Goal: Transaction & Acquisition: Purchase product/service

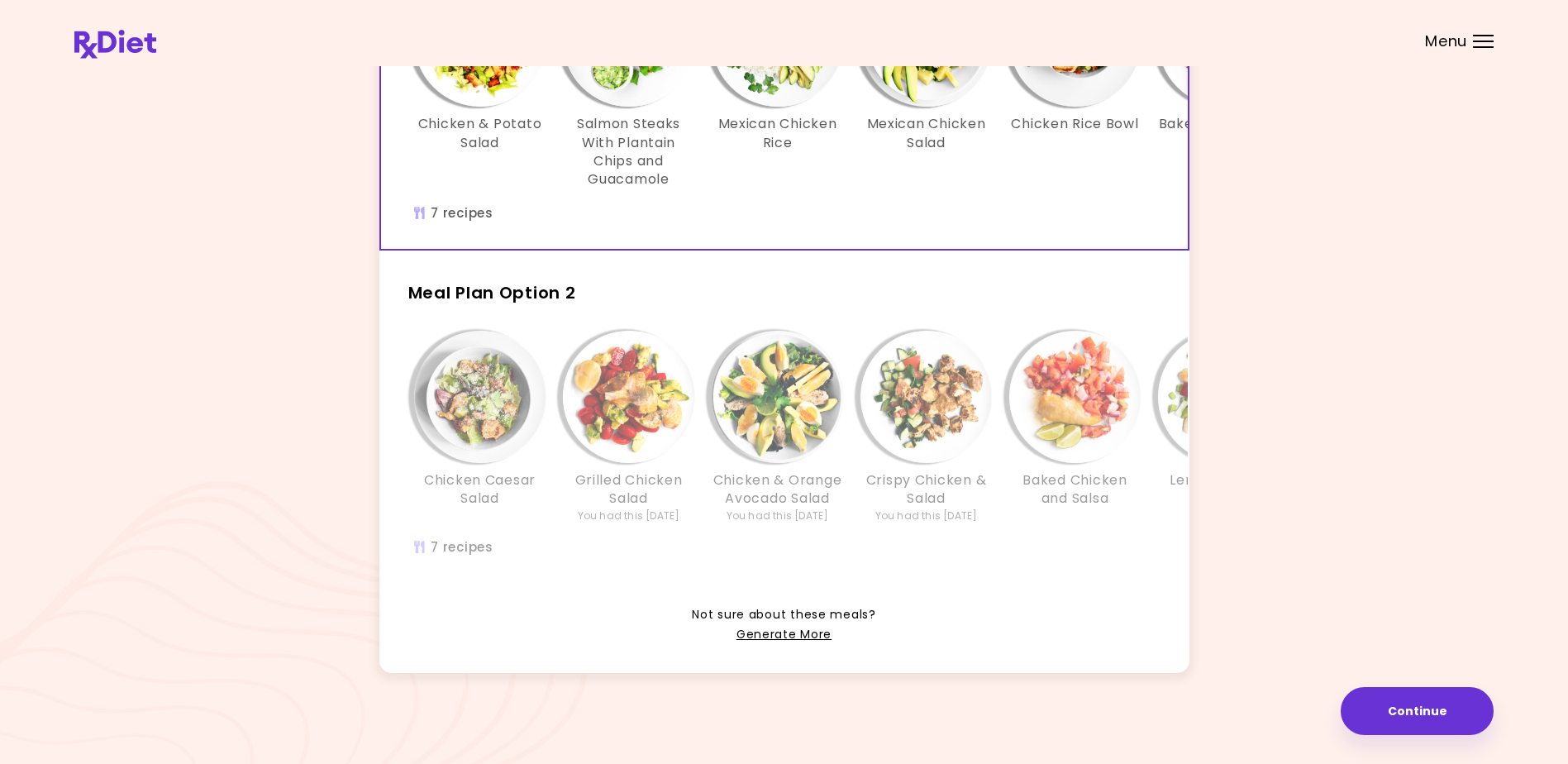
scroll to position [248, 0]
drag, startPoint x: 1065, startPoint y: 281, endPoint x: 838, endPoint y: 308, distance: 228.6
click at [850, 305] on h2 "Meal Plan Option 2" at bounding box center [784, 285] width 810 height 43
click at [1400, 704] on button "Continue" at bounding box center [1417, 711] width 153 height 48
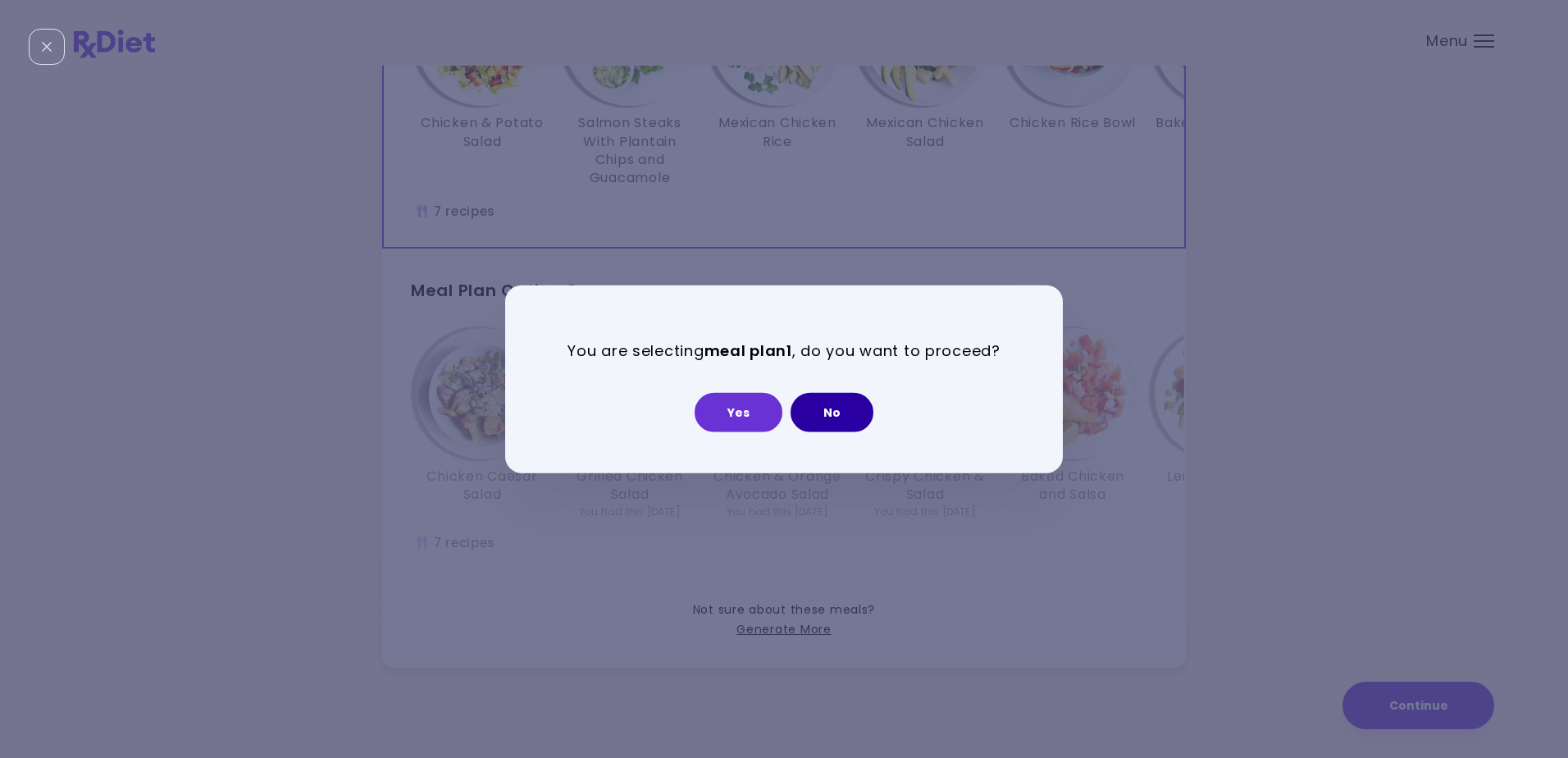
click at [827, 411] on button "No" at bounding box center [832, 411] width 83 height 39
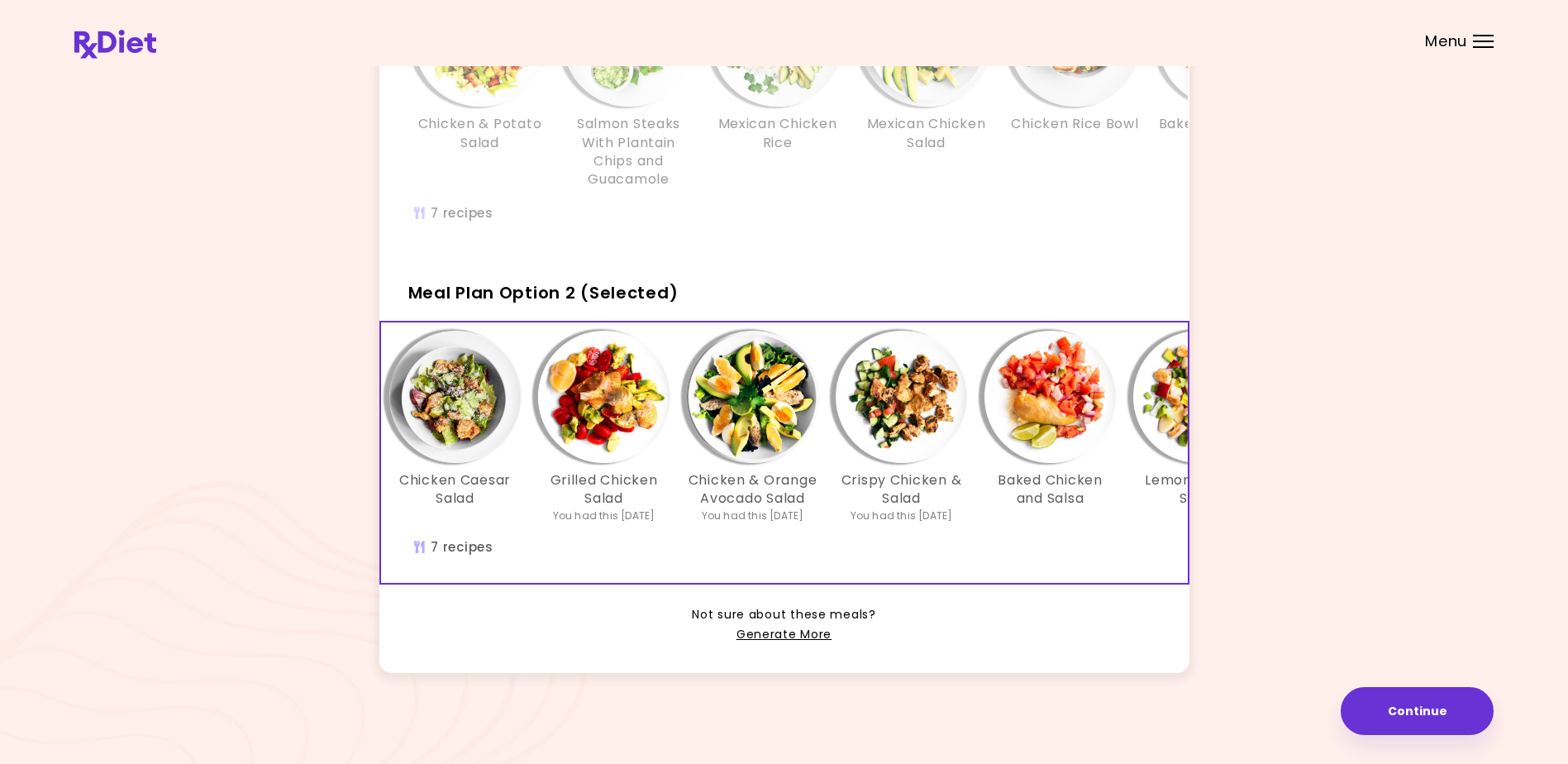
scroll to position [0, 0]
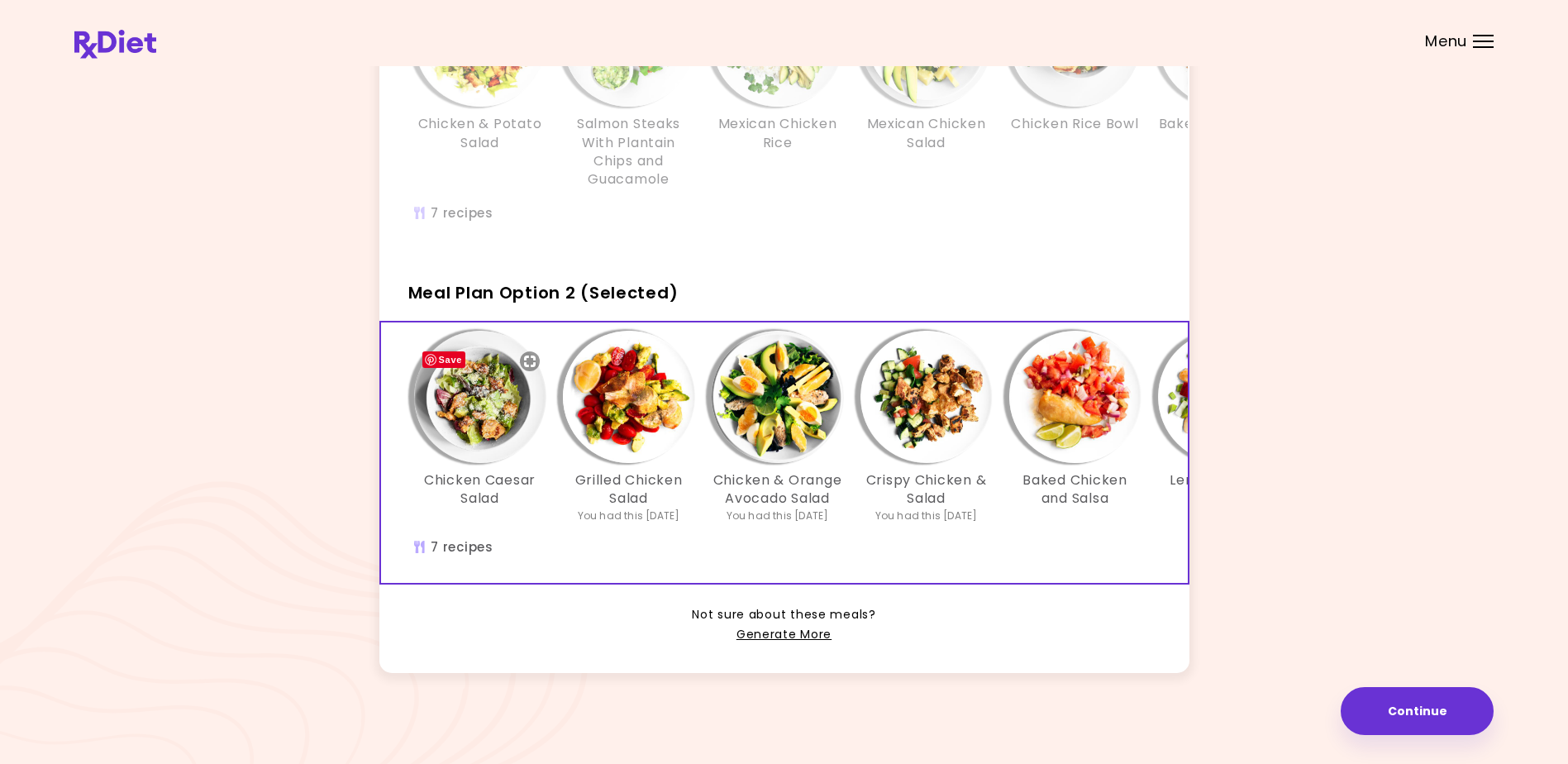
click at [458, 393] on img "Info - Chicken Caesar Salad - Meal Plan Option 2 (Selected)" at bounding box center [481, 397] width 132 height 132
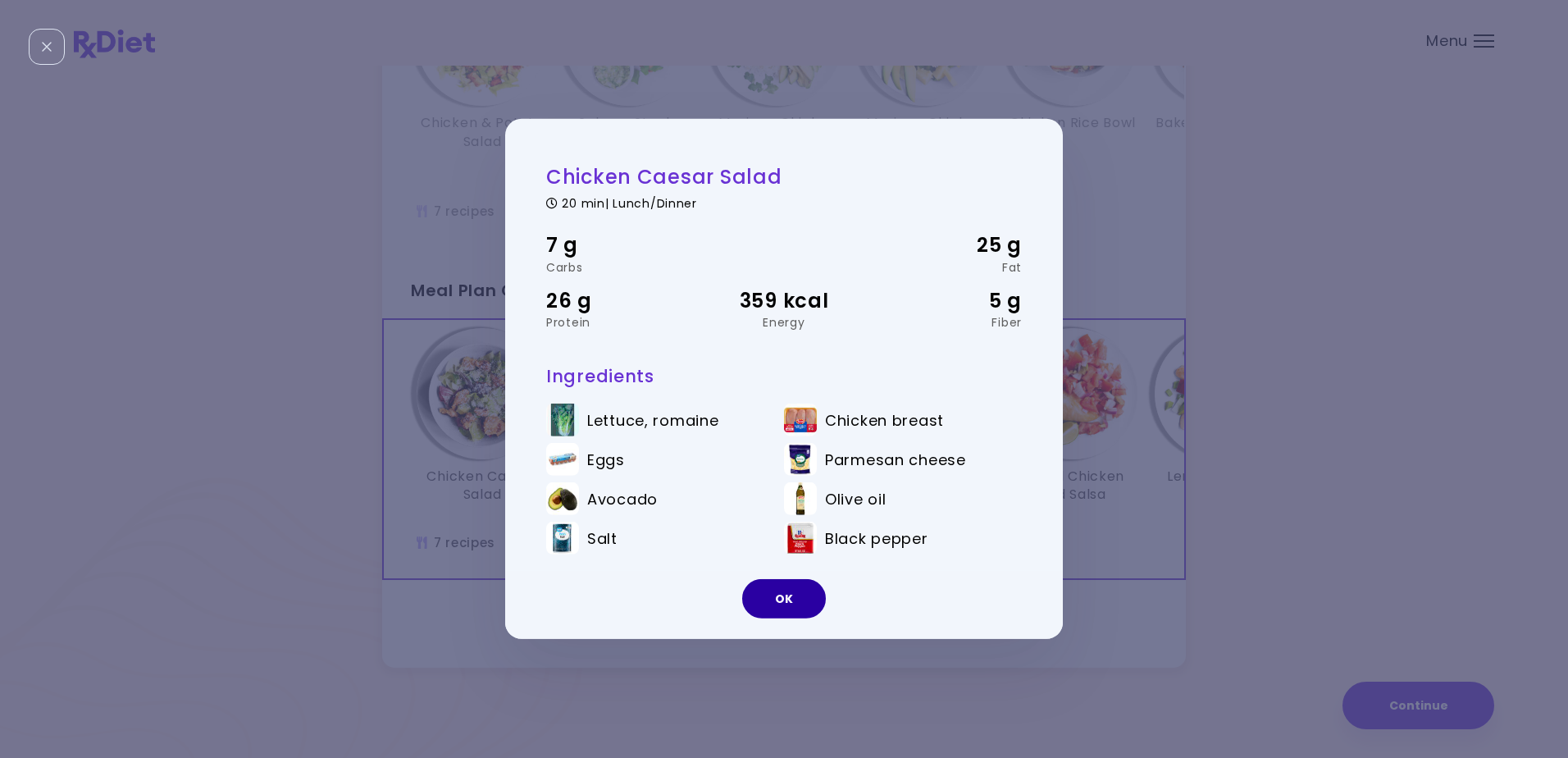
click at [785, 594] on button "OK" at bounding box center [784, 599] width 83 height 39
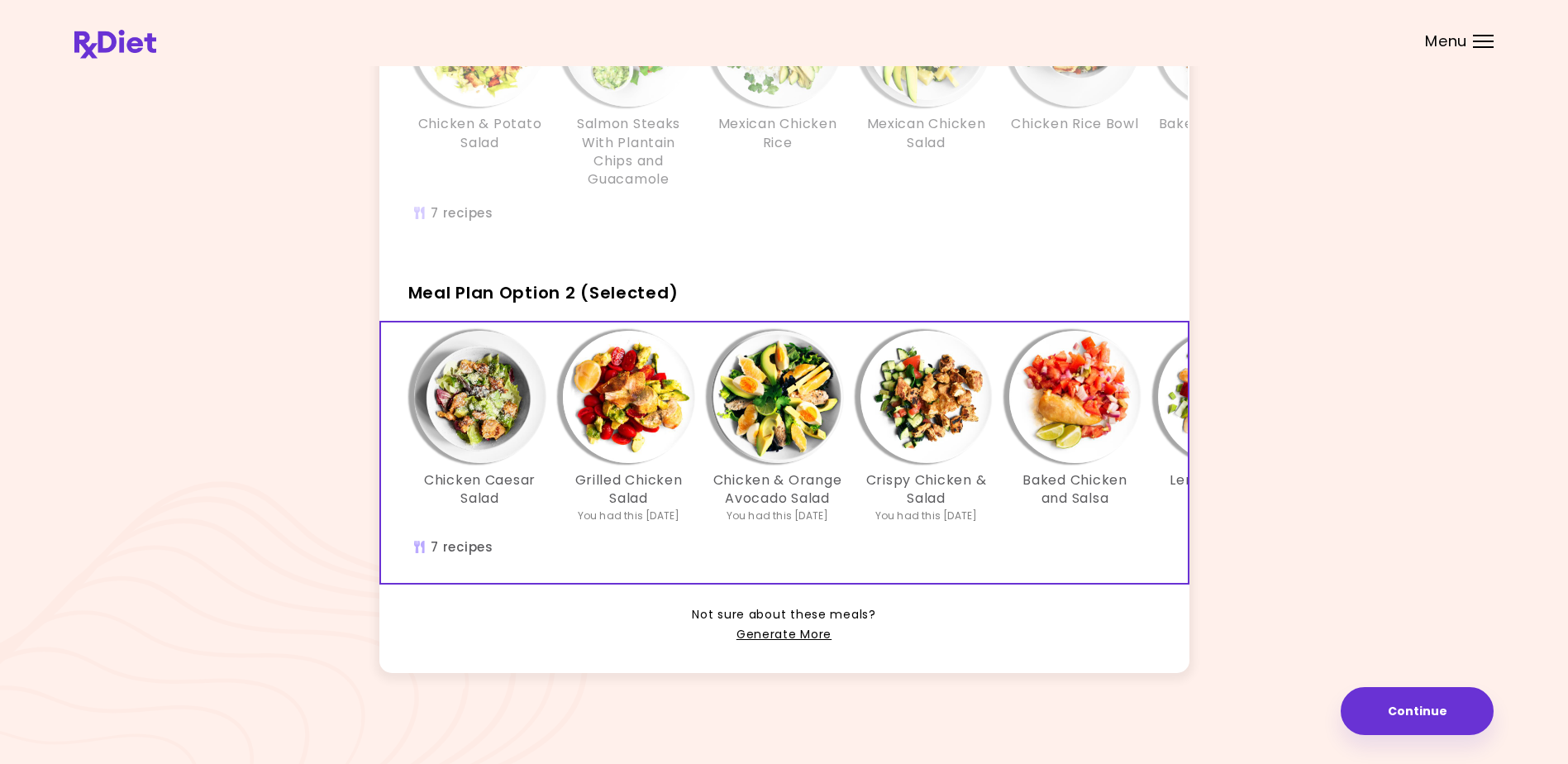
click at [616, 290] on span "Meal Plan Option 2 (Selected)" at bounding box center [543, 292] width 270 height 23
click at [1426, 711] on button "Continue" at bounding box center [1417, 711] width 153 height 48
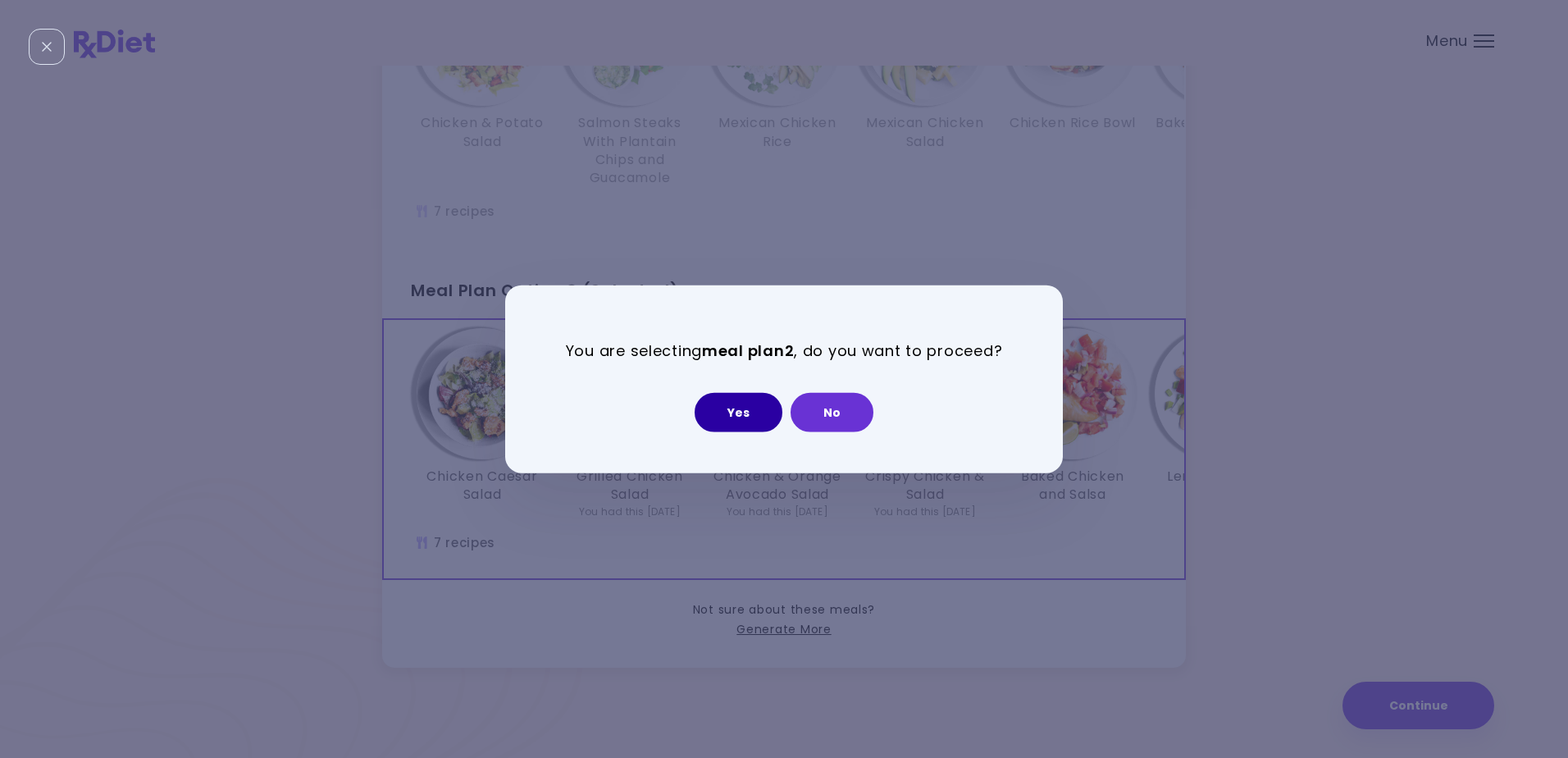
click at [741, 411] on button "Yes" at bounding box center [738, 411] width 88 height 39
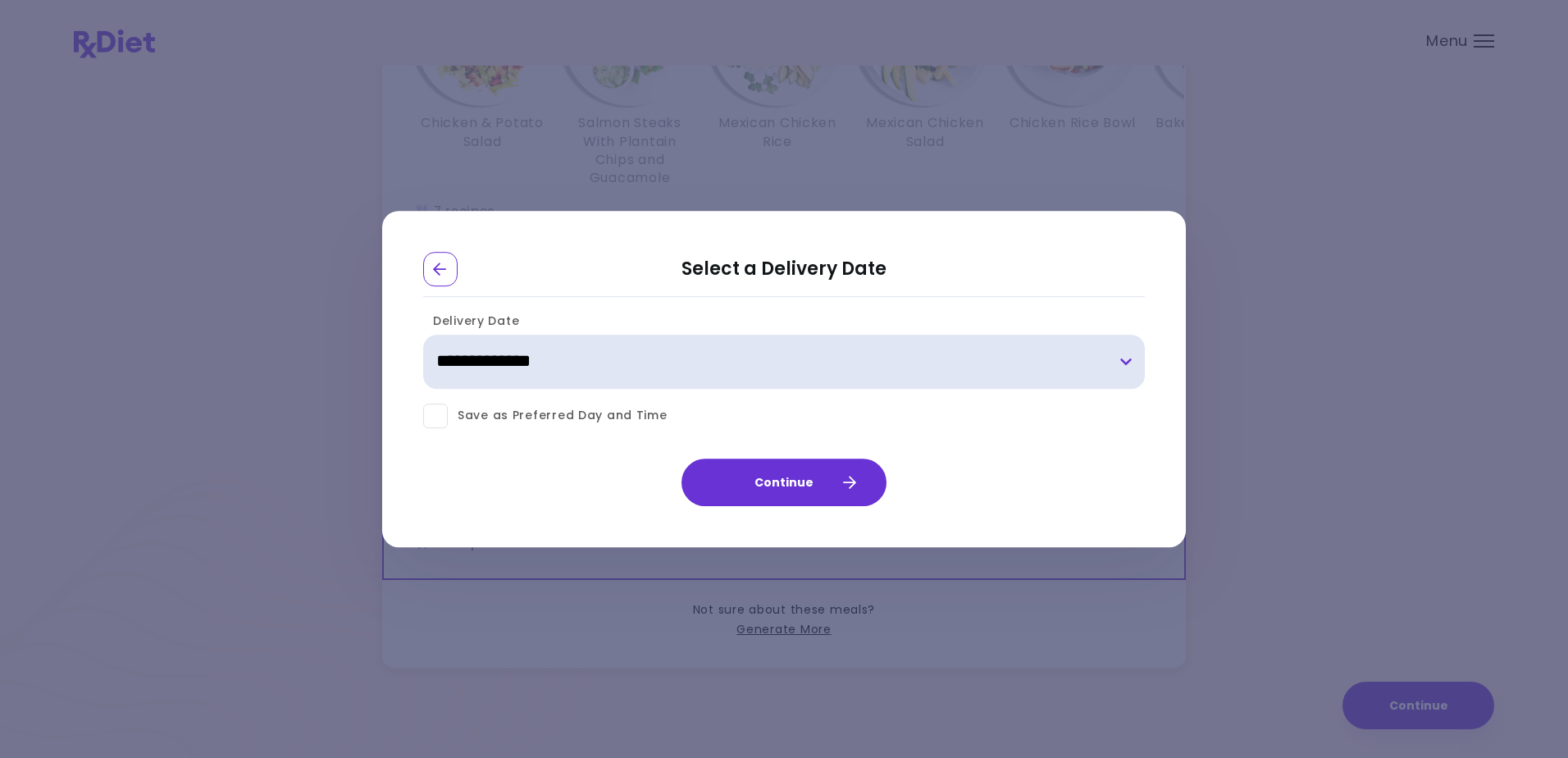
click at [1124, 359] on select "**********" at bounding box center [784, 362] width 722 height 55
select select "**********"
click at [423, 335] on select "**********" at bounding box center [784, 362] width 722 height 55
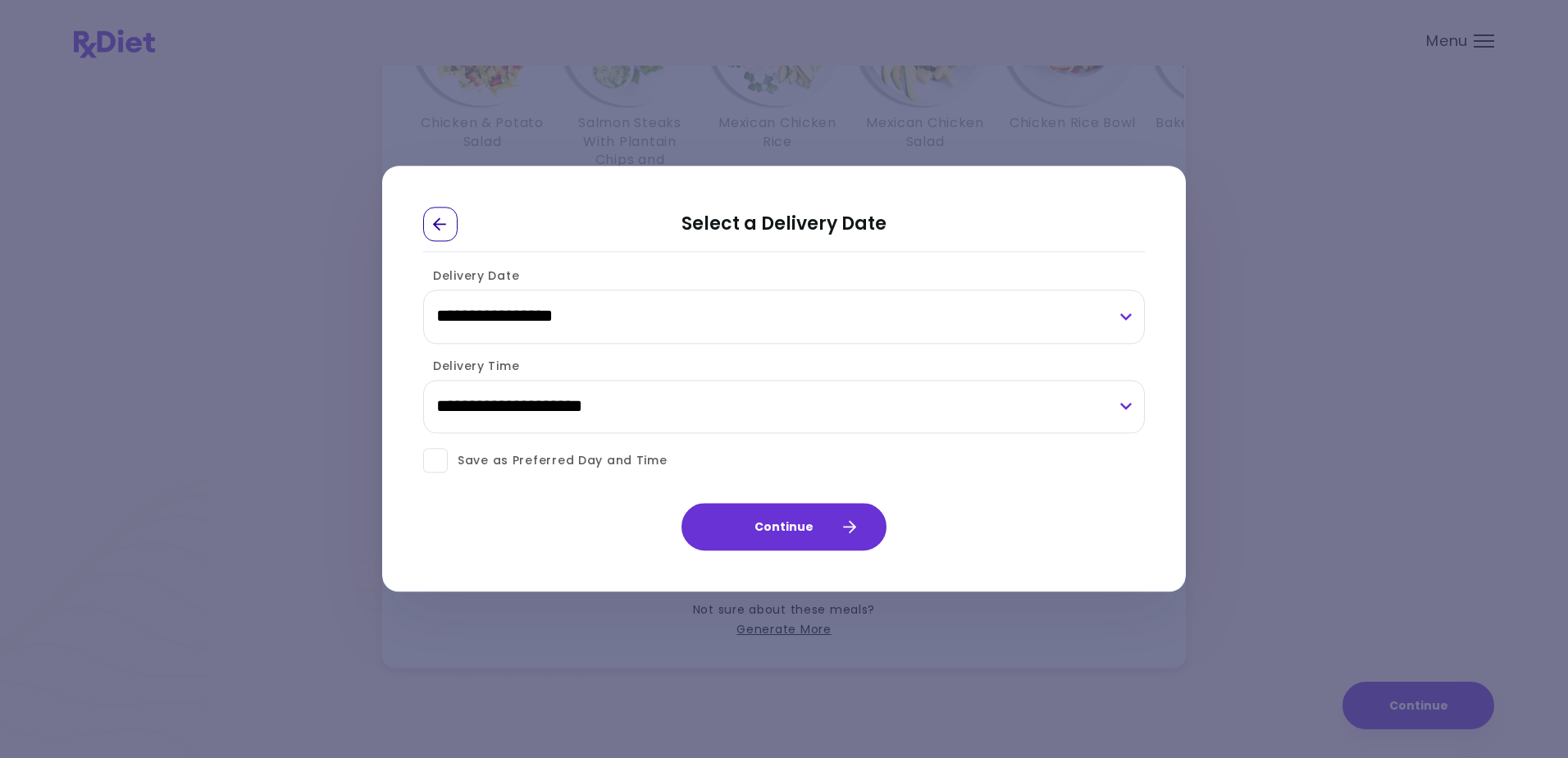
click at [435, 218] on icon "Go Back" at bounding box center [440, 223] width 14 height 14
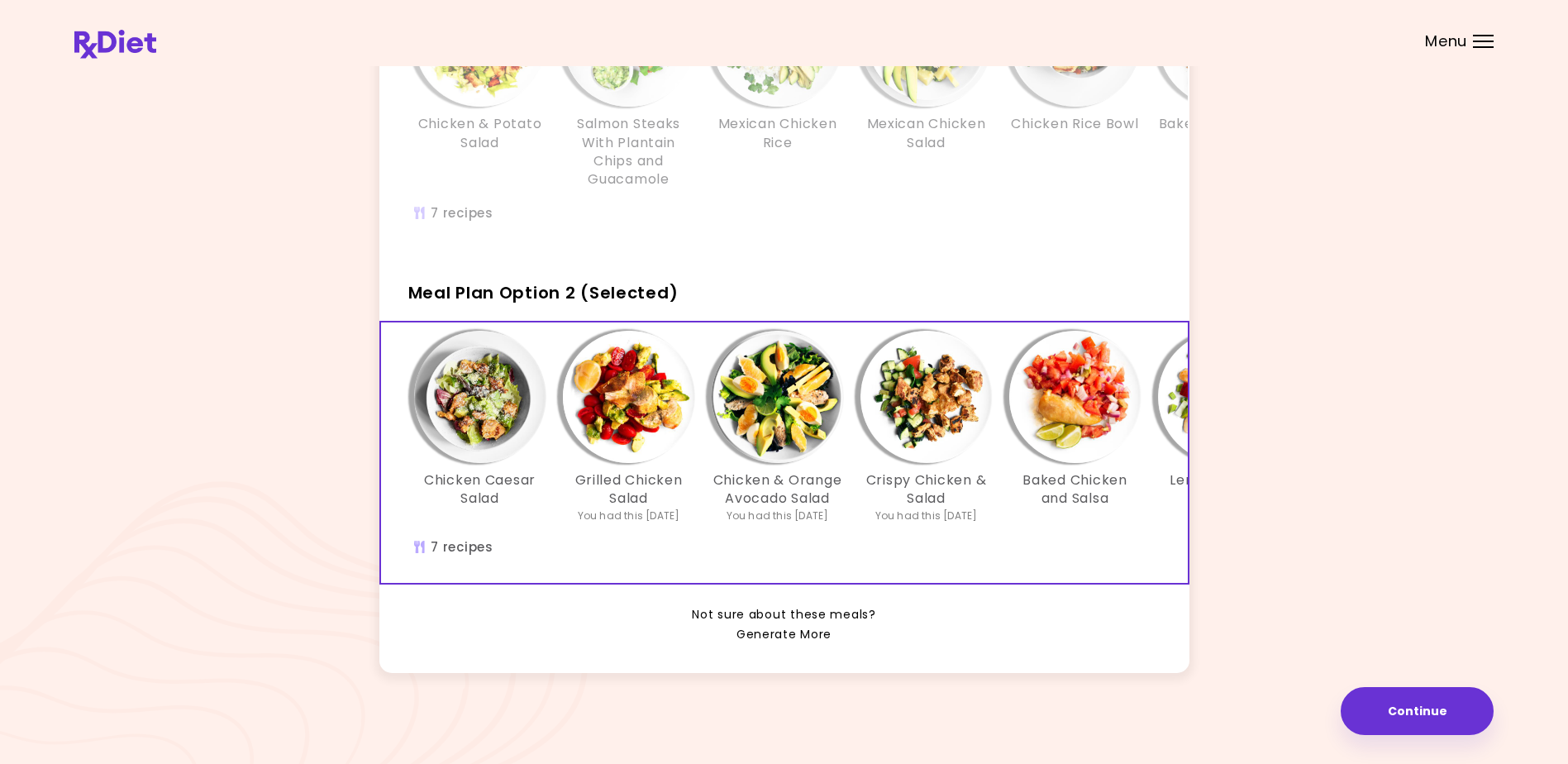
click at [779, 645] on link "Generate More" at bounding box center [784, 634] width 95 height 20
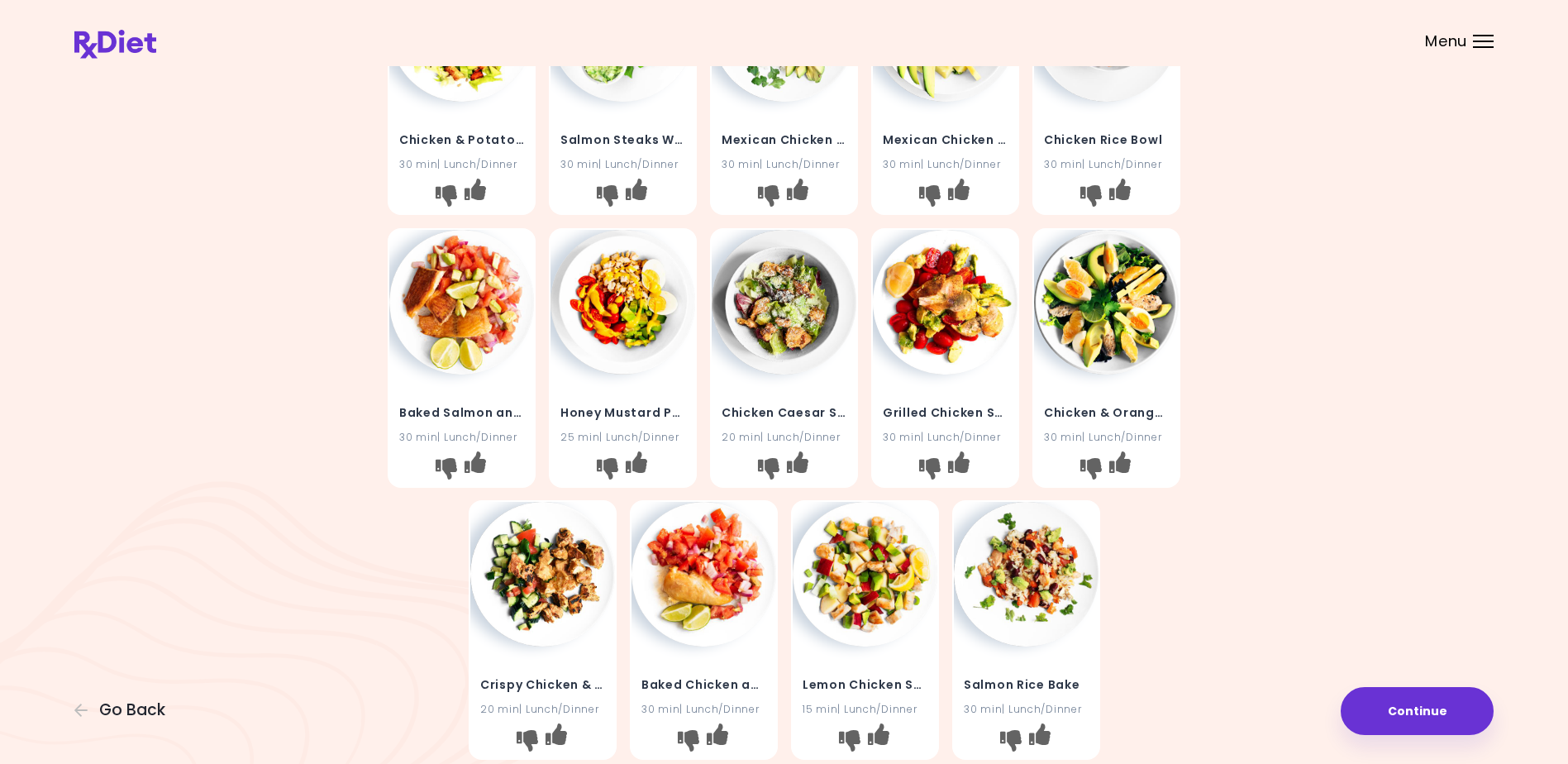
scroll to position [248, 0]
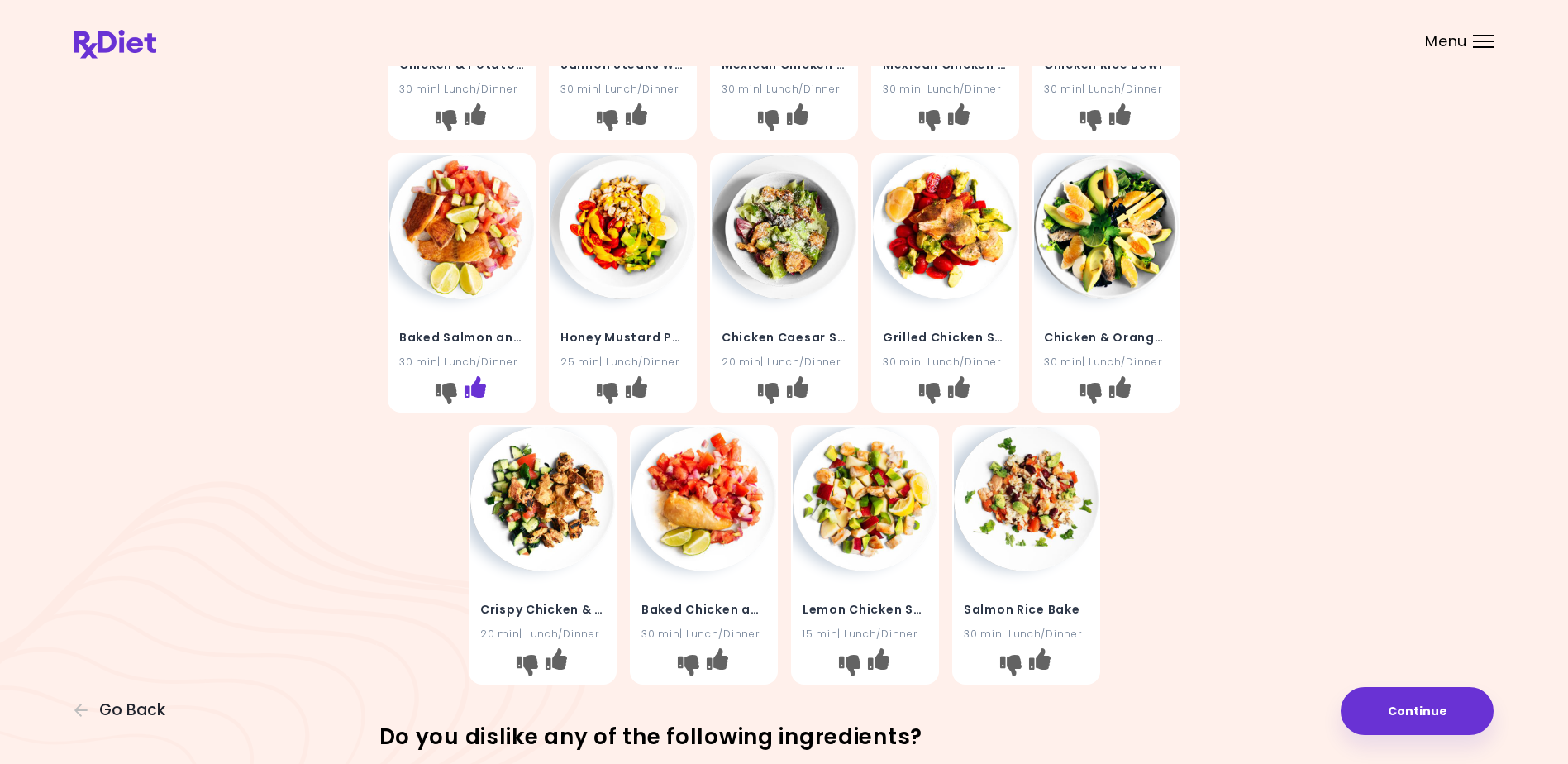
click at [475, 385] on icon "I like this recipe" at bounding box center [475, 385] width 21 height 21
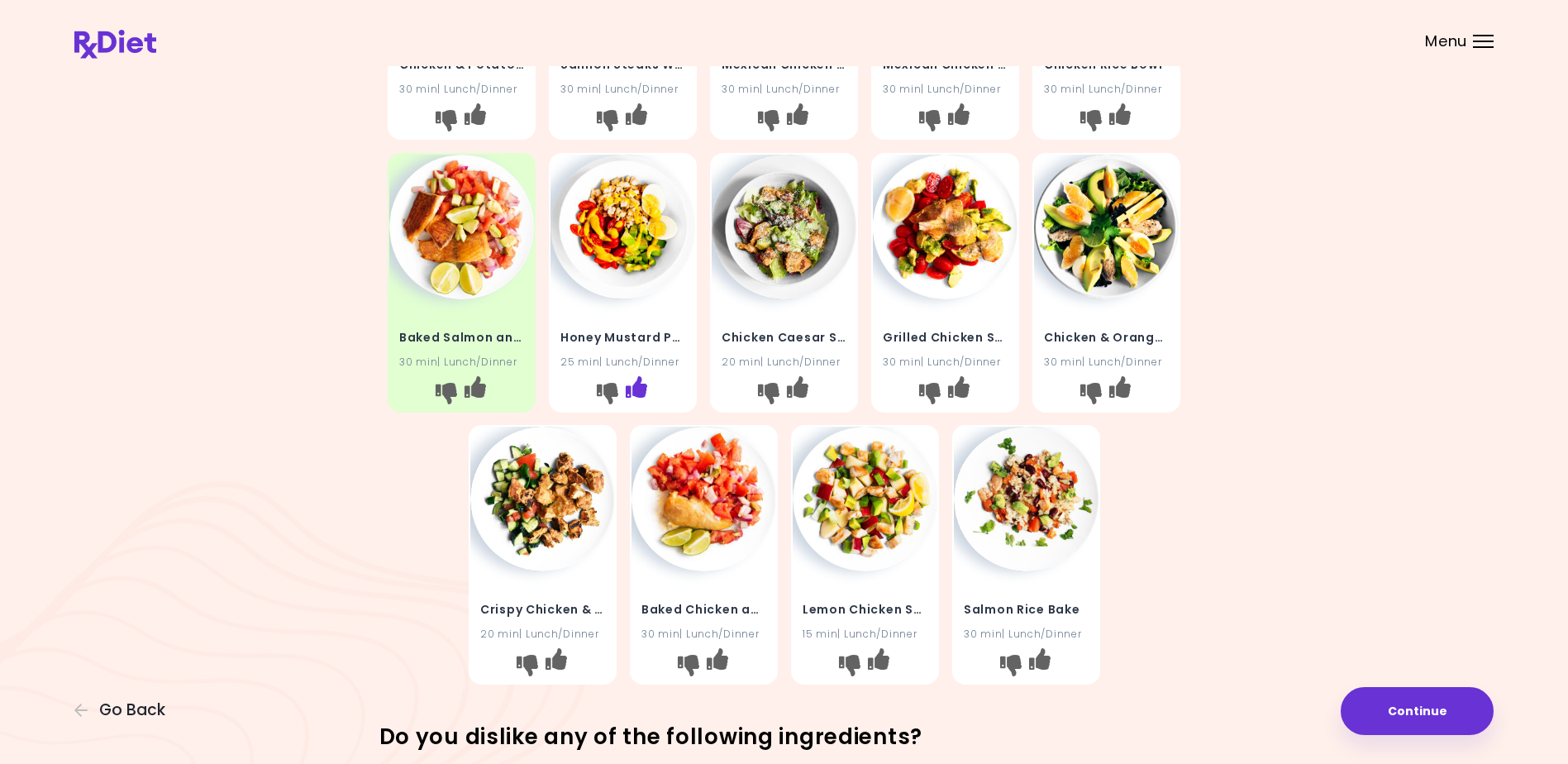
click at [643, 381] on icon "I like this recipe" at bounding box center [636, 385] width 21 height 21
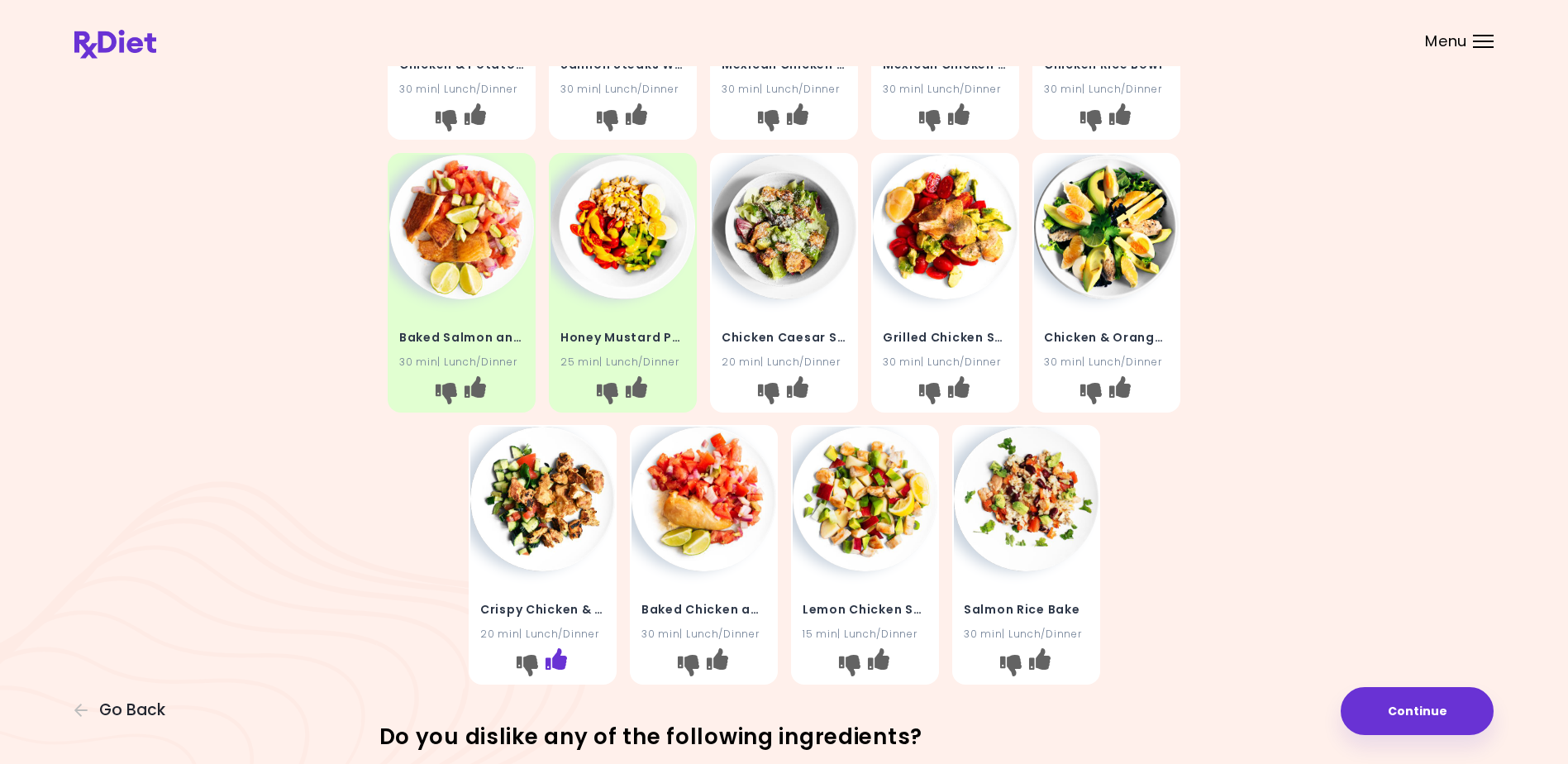
click at [550, 653] on icon "I like this recipe" at bounding box center [555, 658] width 21 height 21
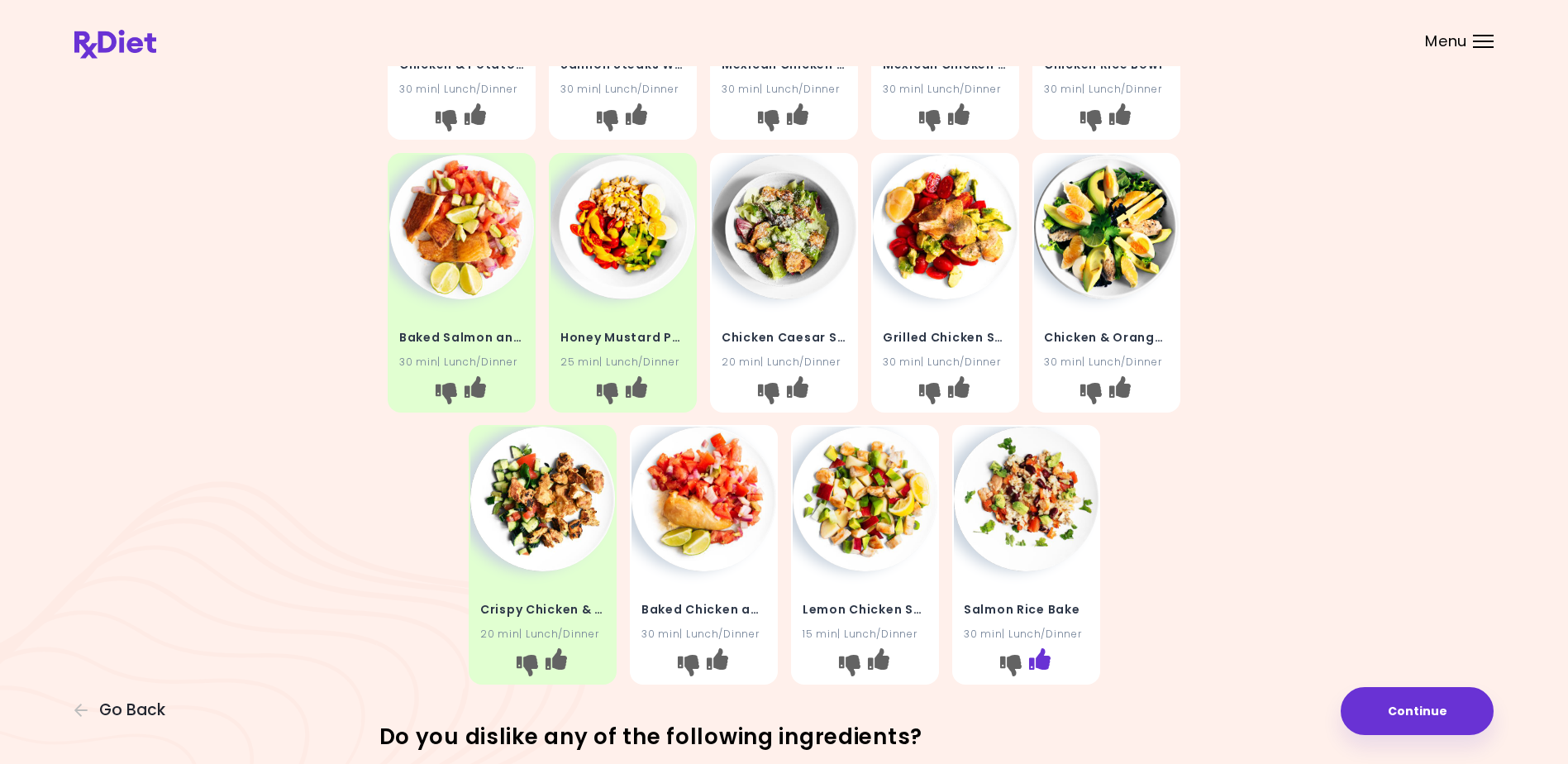
click at [1042, 656] on icon "I like this recipe" at bounding box center [1038, 658] width 21 height 21
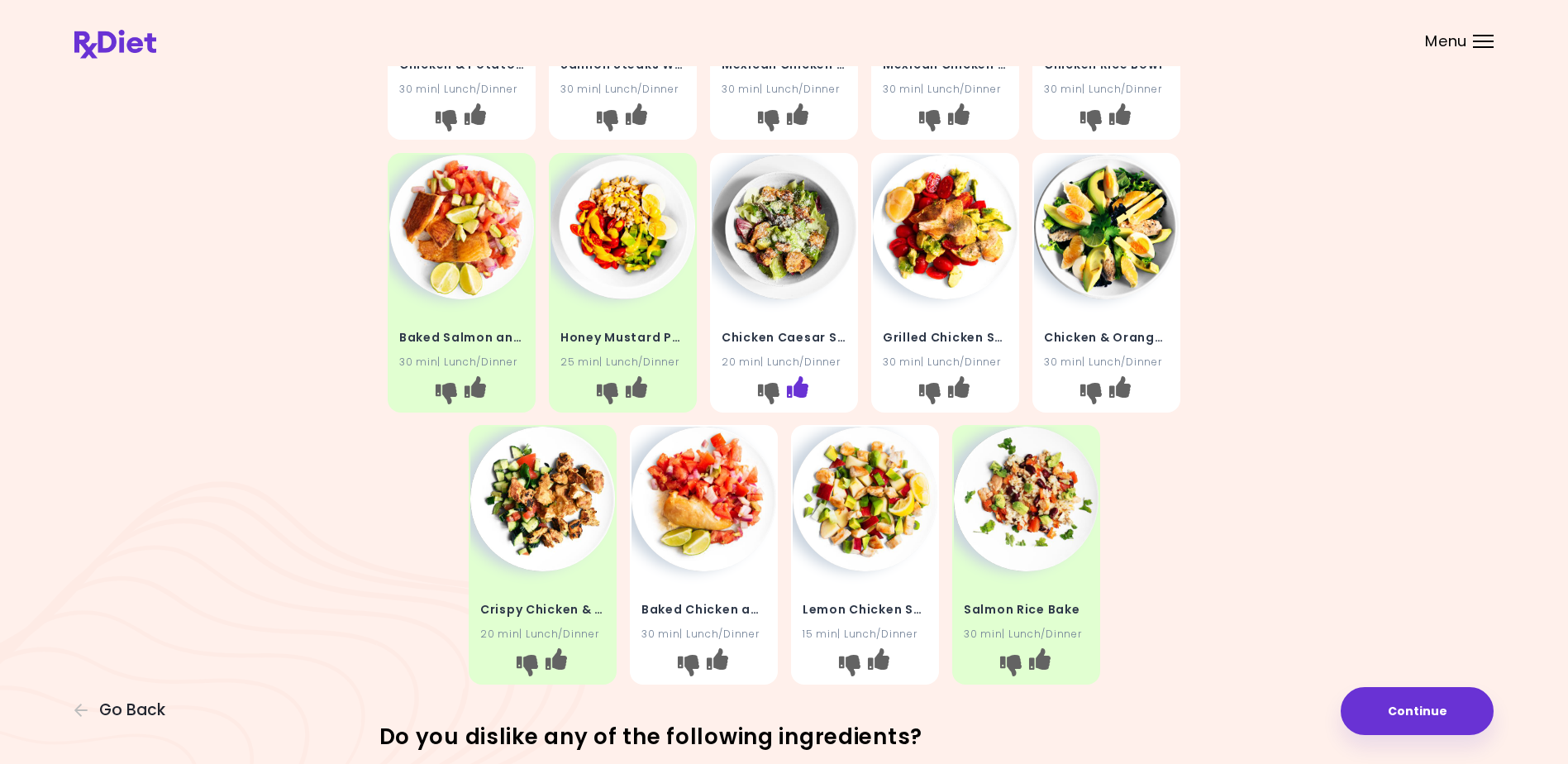
click at [797, 380] on icon "I like this recipe" at bounding box center [797, 385] width 21 height 21
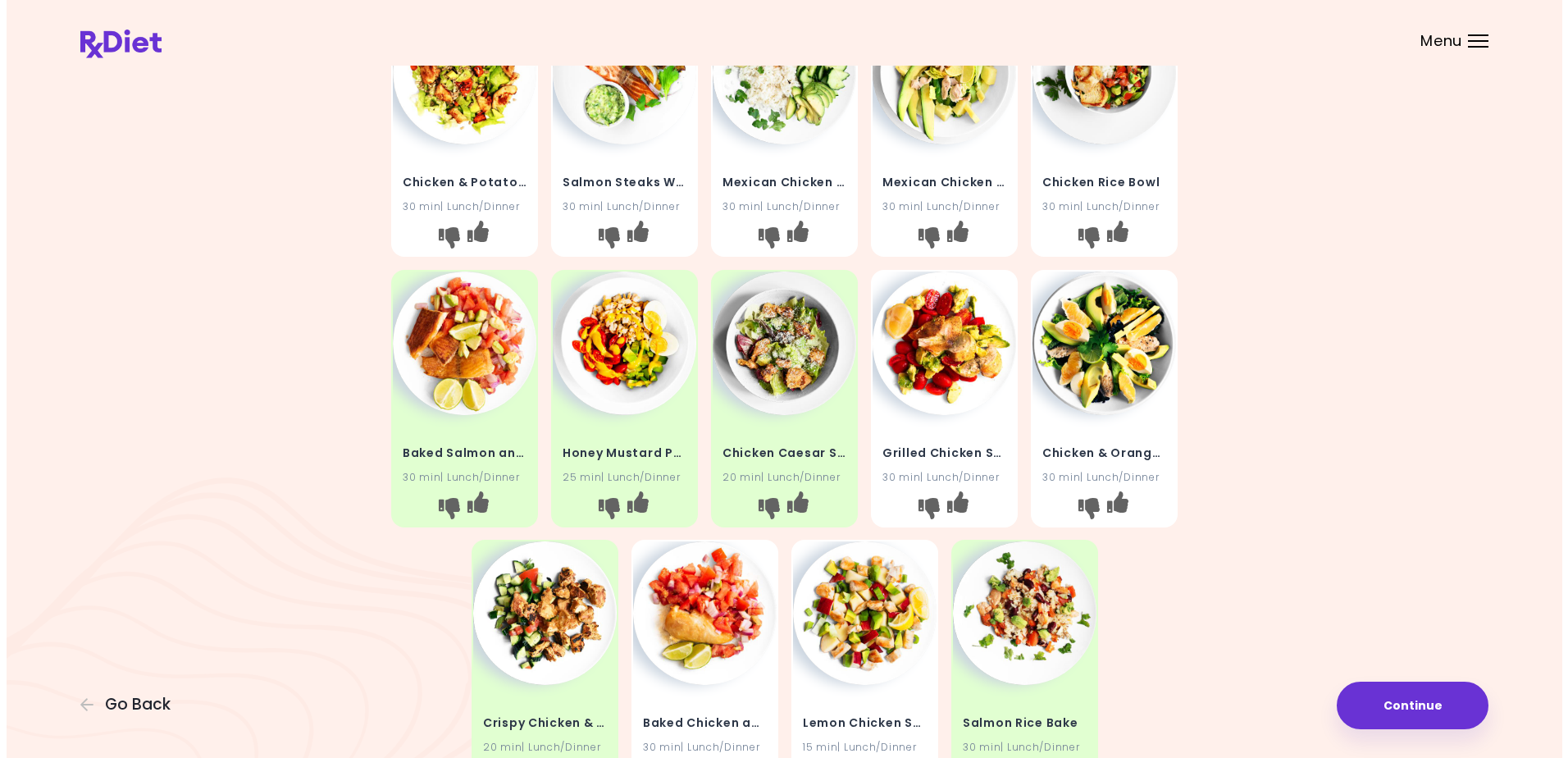
scroll to position [0, 0]
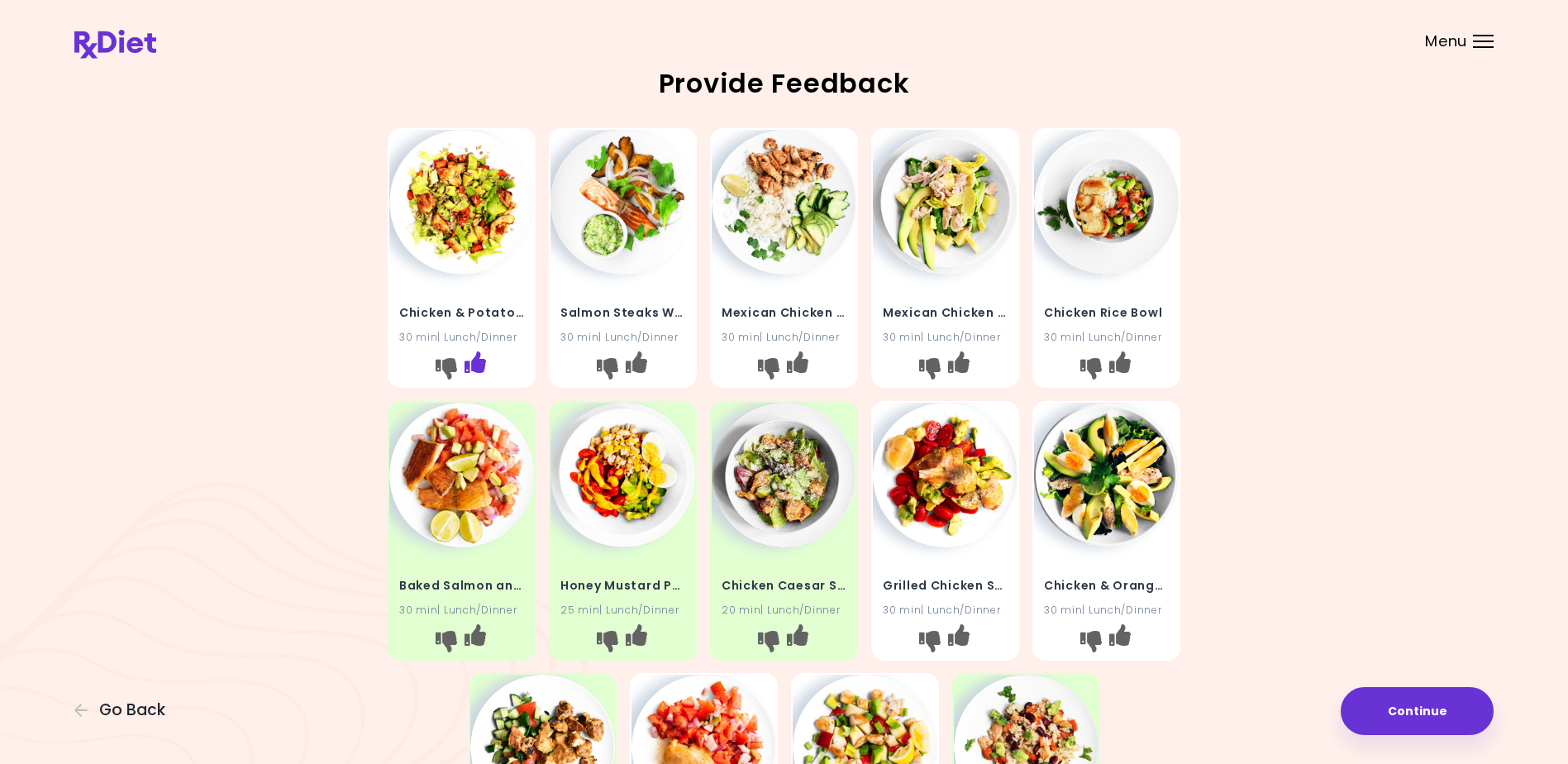
click at [473, 355] on icon "I like this recipe" at bounding box center [475, 361] width 21 height 21
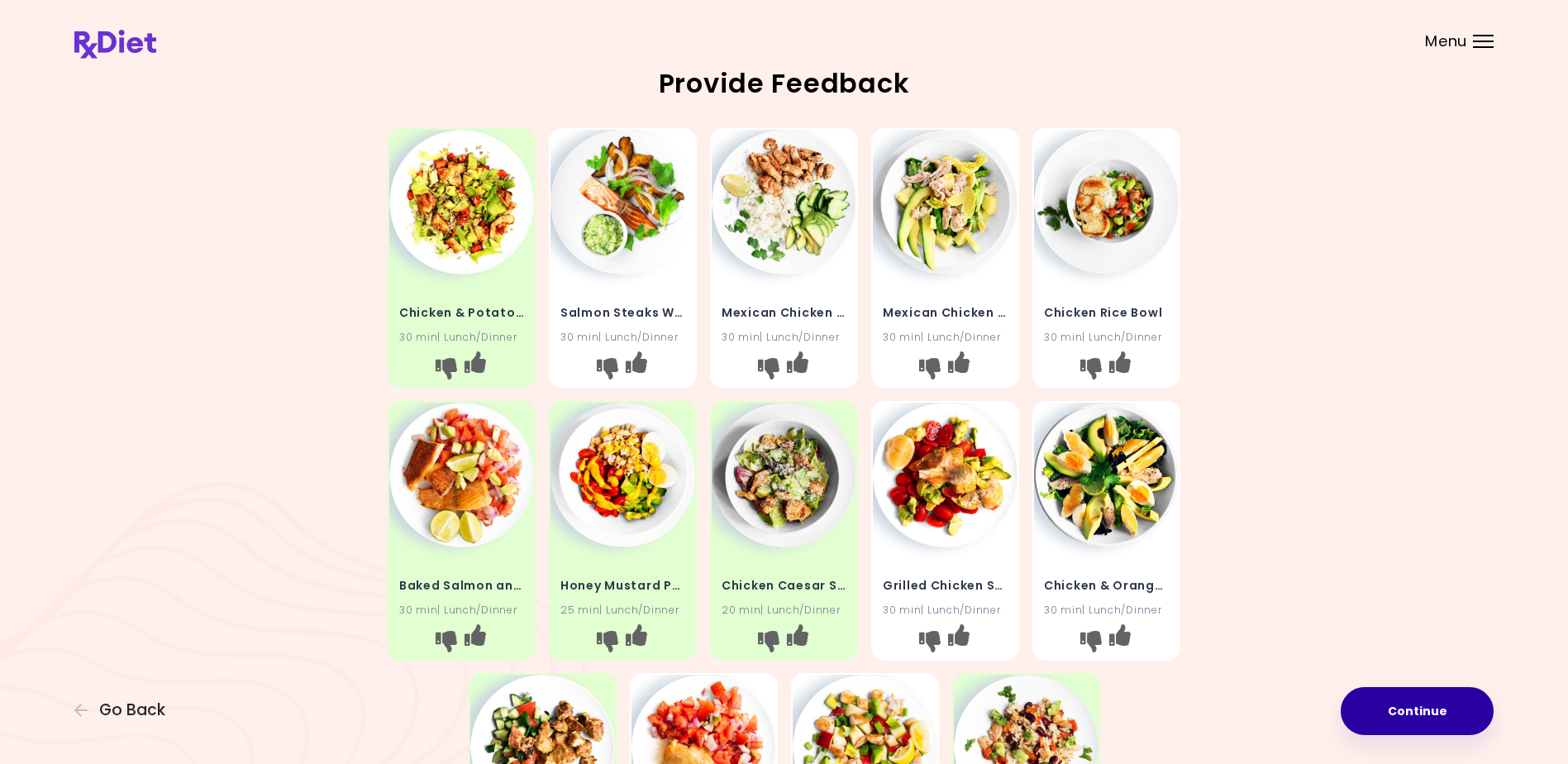
click at [1411, 706] on button "Continue" at bounding box center [1417, 711] width 153 height 48
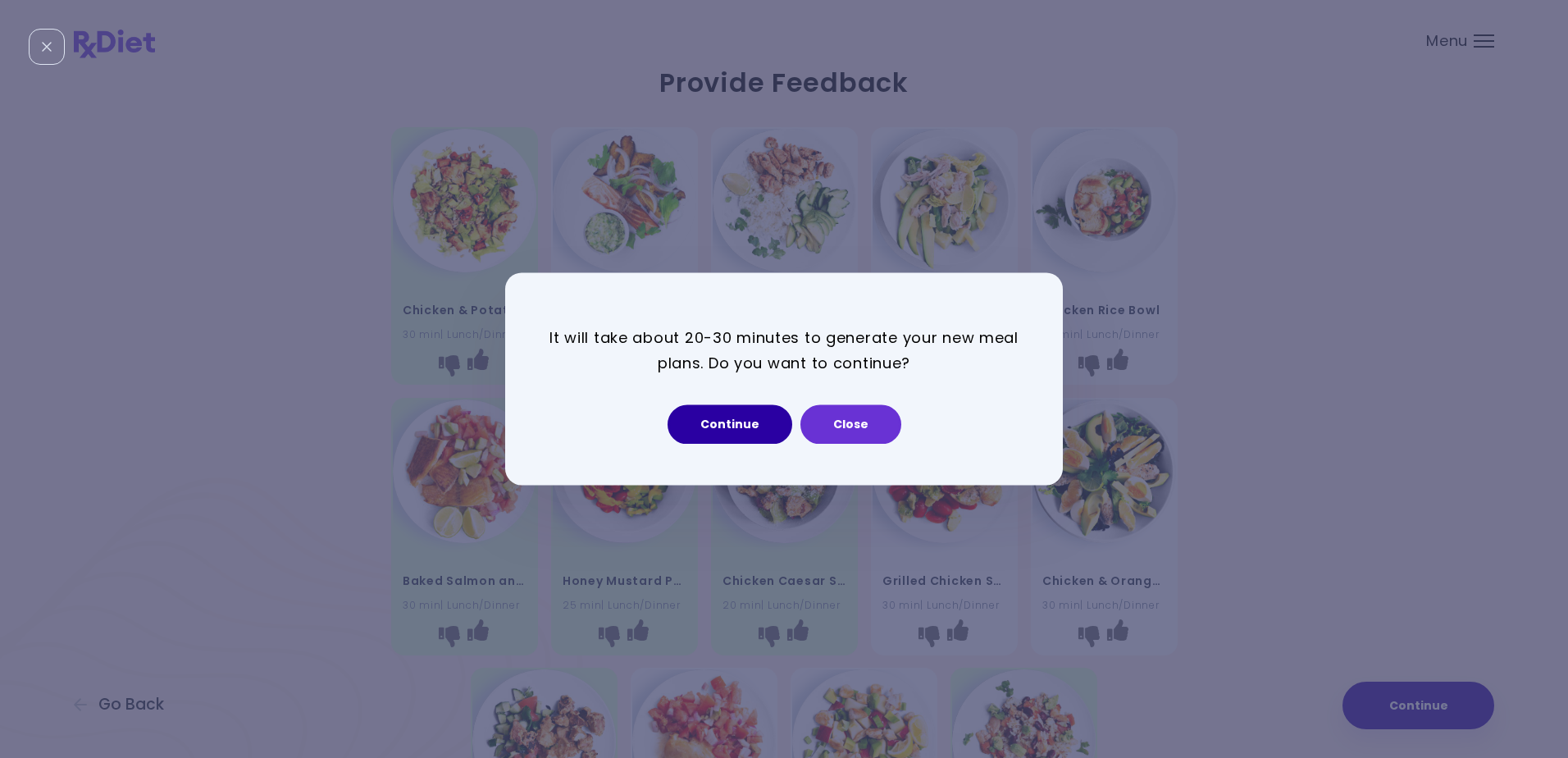
click at [707, 420] on button "Continue" at bounding box center [730, 425] width 124 height 39
select select "*"
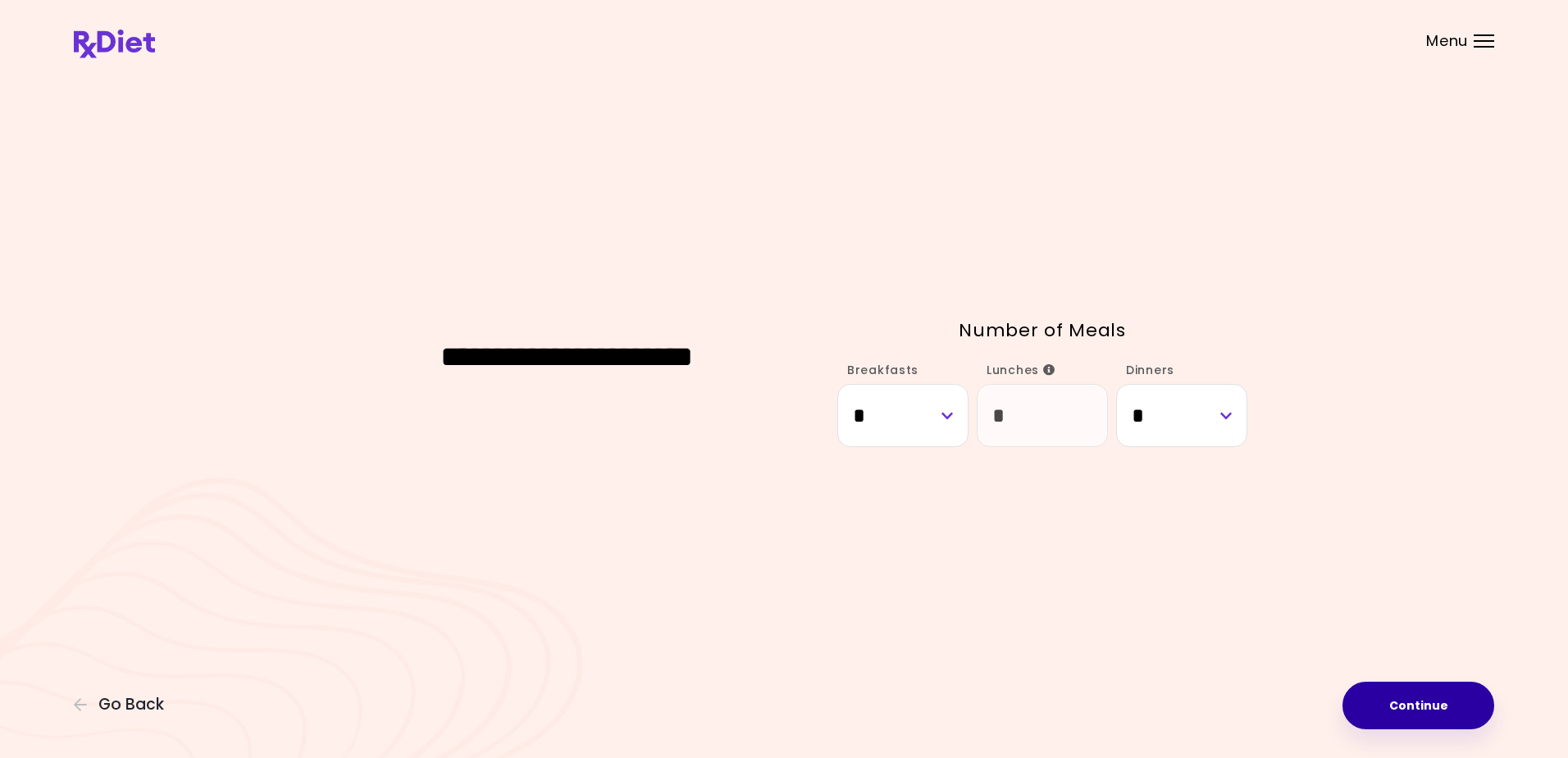
click at [1408, 703] on button "Continue" at bounding box center [1418, 705] width 152 height 48
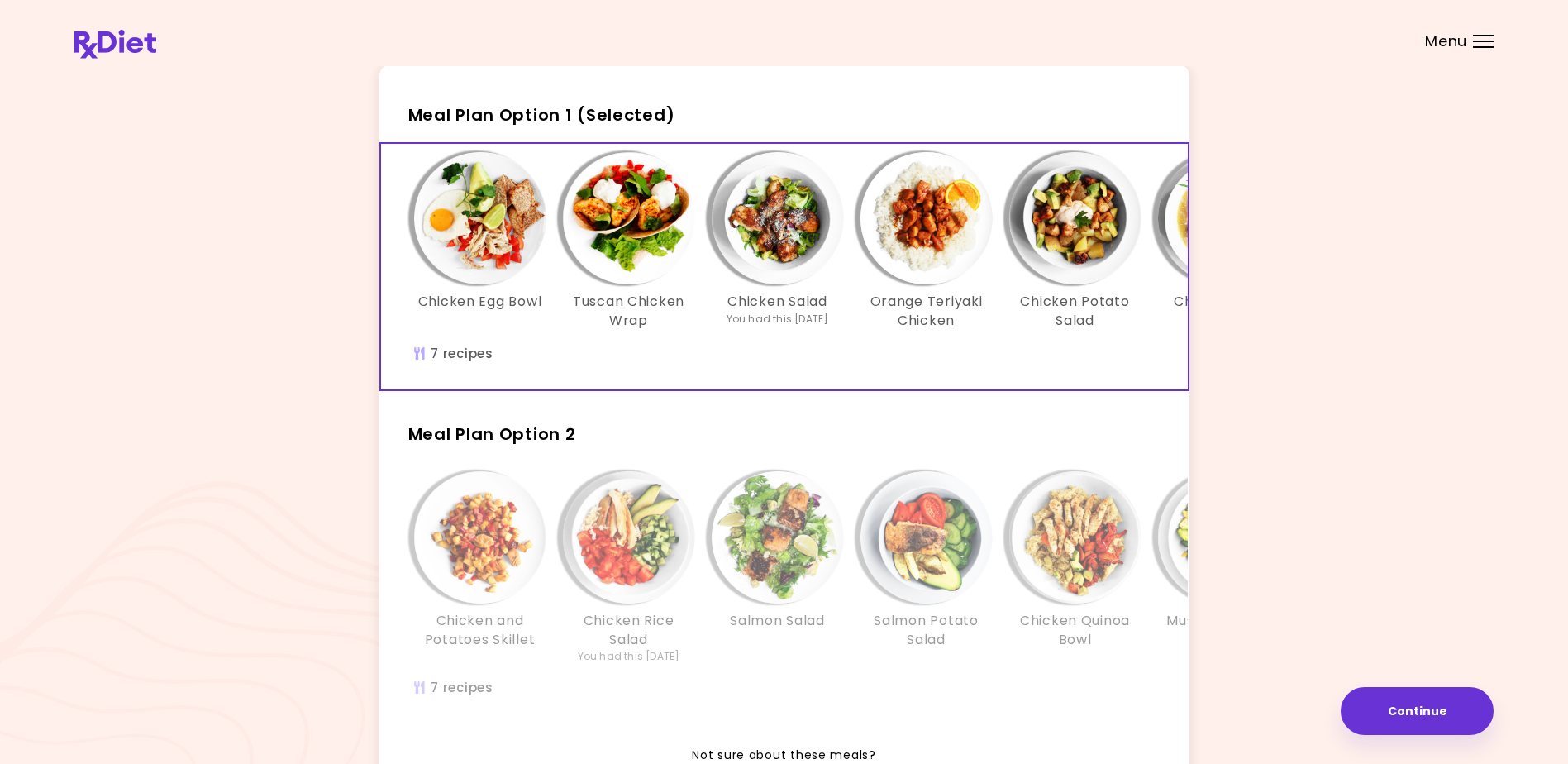
scroll to position [82, 0]
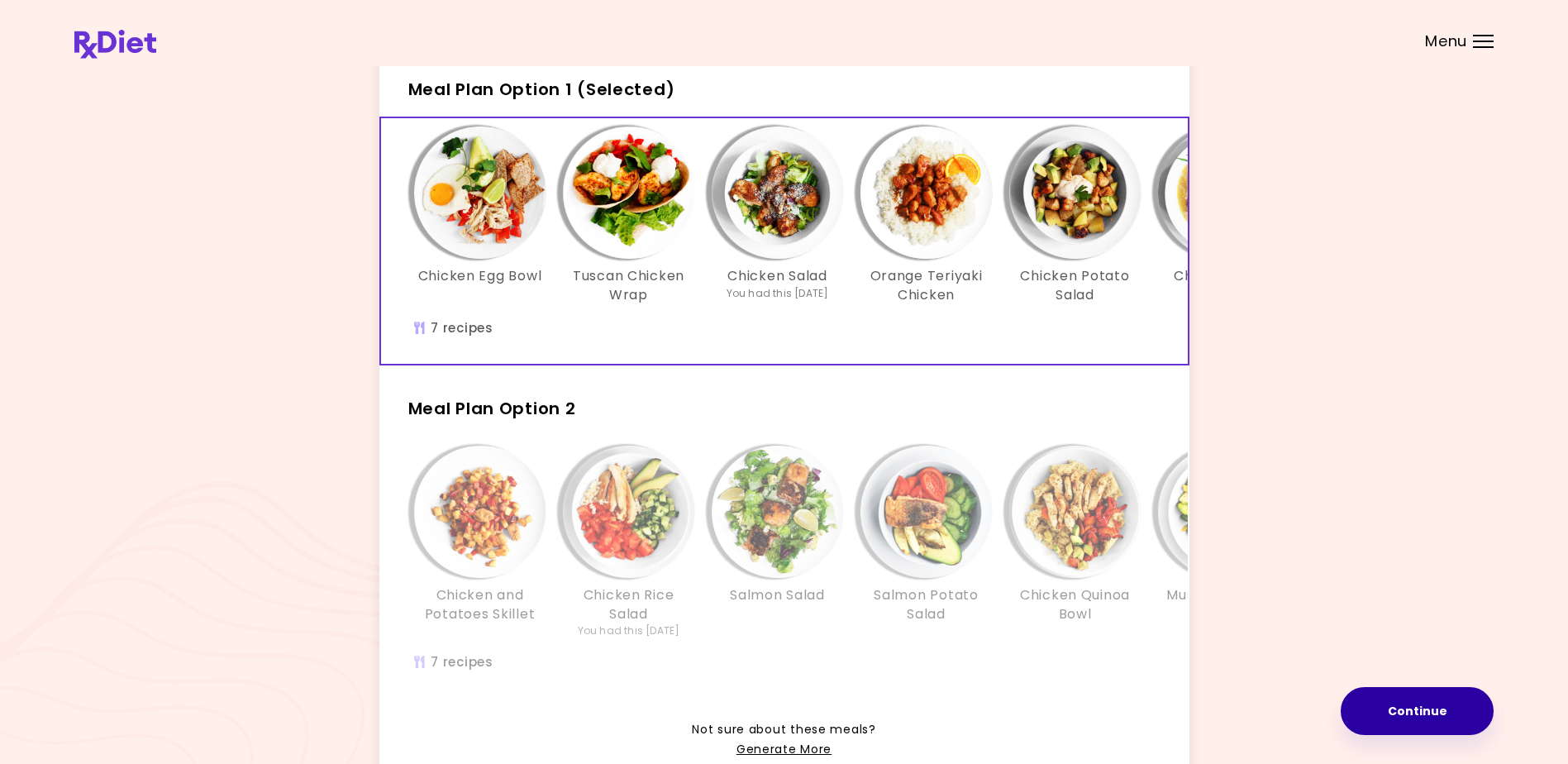
click at [1395, 706] on button "Continue" at bounding box center [1417, 711] width 153 height 48
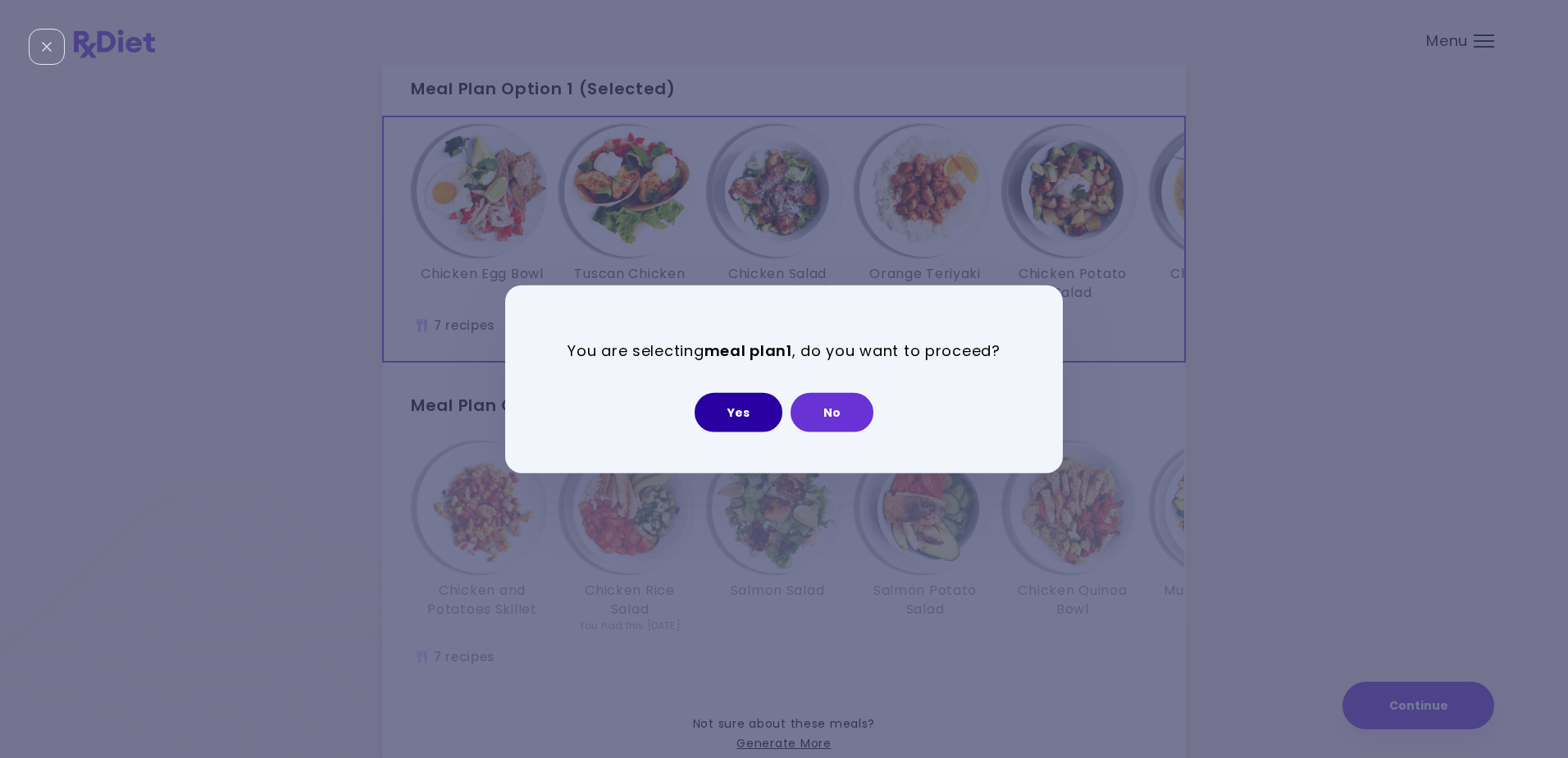
click at [733, 404] on button "Yes" at bounding box center [738, 411] width 88 height 39
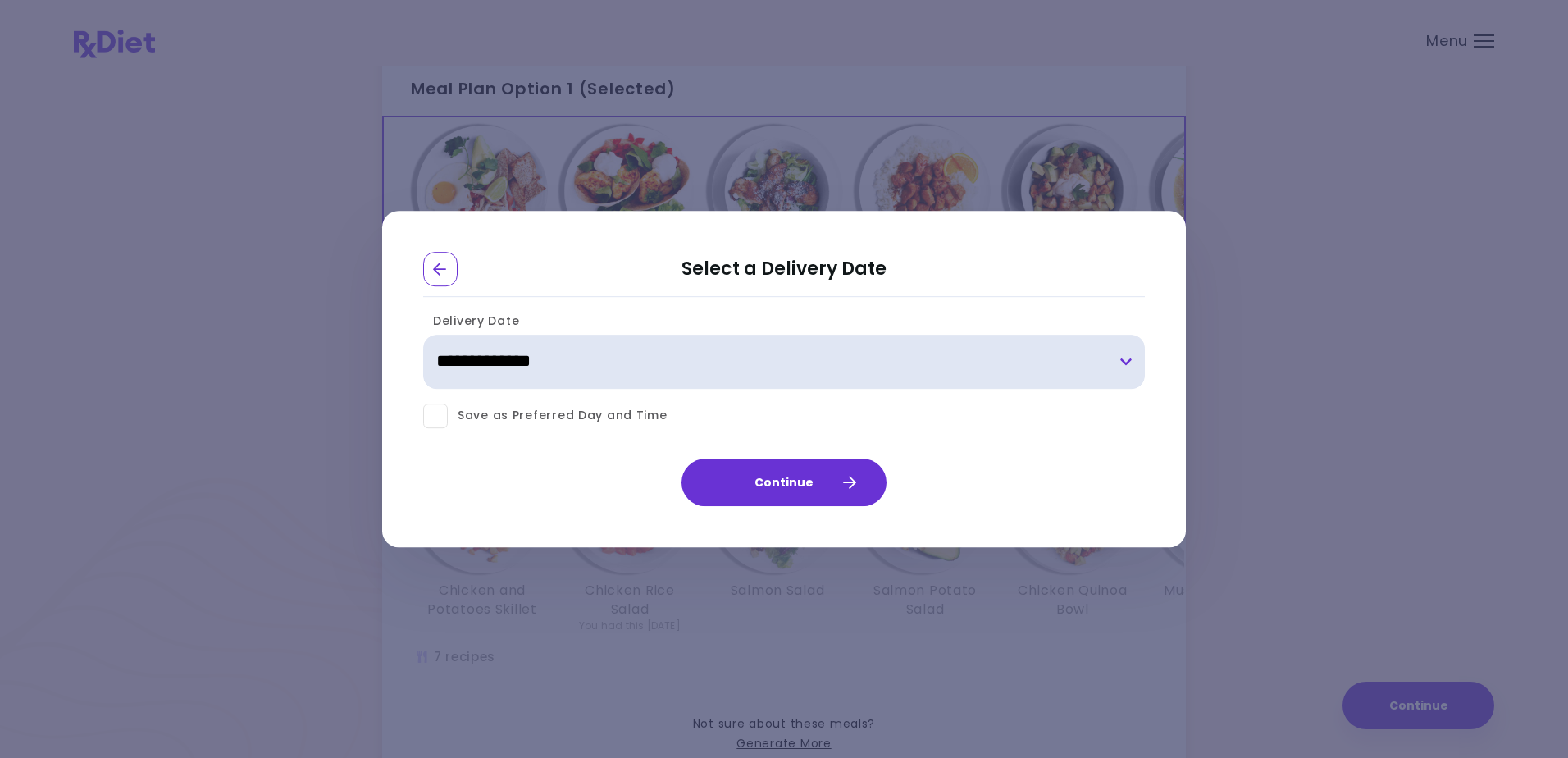
click at [1123, 357] on select "**********" at bounding box center [784, 362] width 722 height 55
select select "**********"
click at [423, 335] on select "**********" at bounding box center [784, 362] width 722 height 55
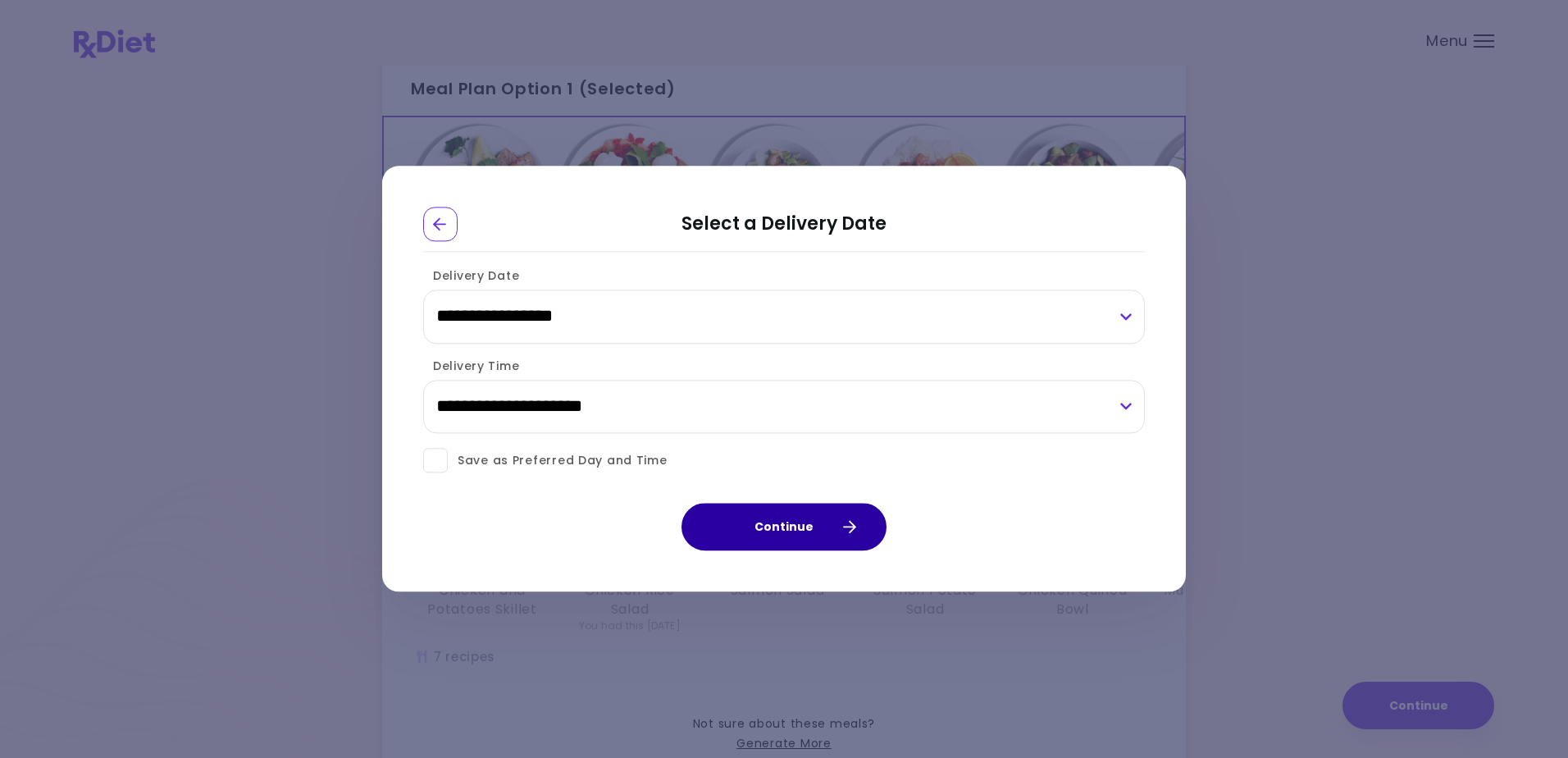
click at [791, 522] on button "Continue" at bounding box center [783, 527] width 205 height 48
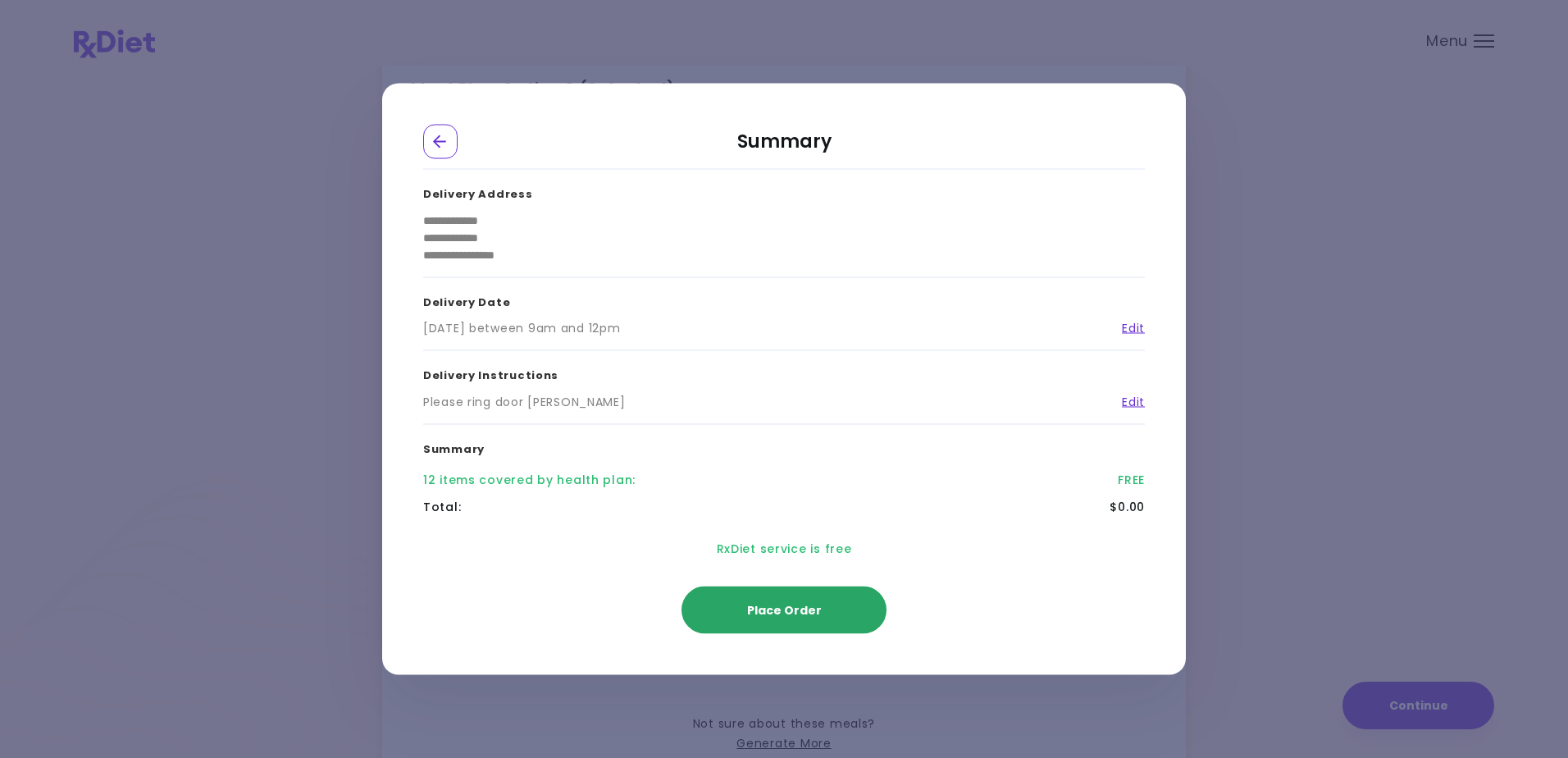
click at [780, 604] on span "Place Order" at bounding box center [784, 610] width 75 height 16
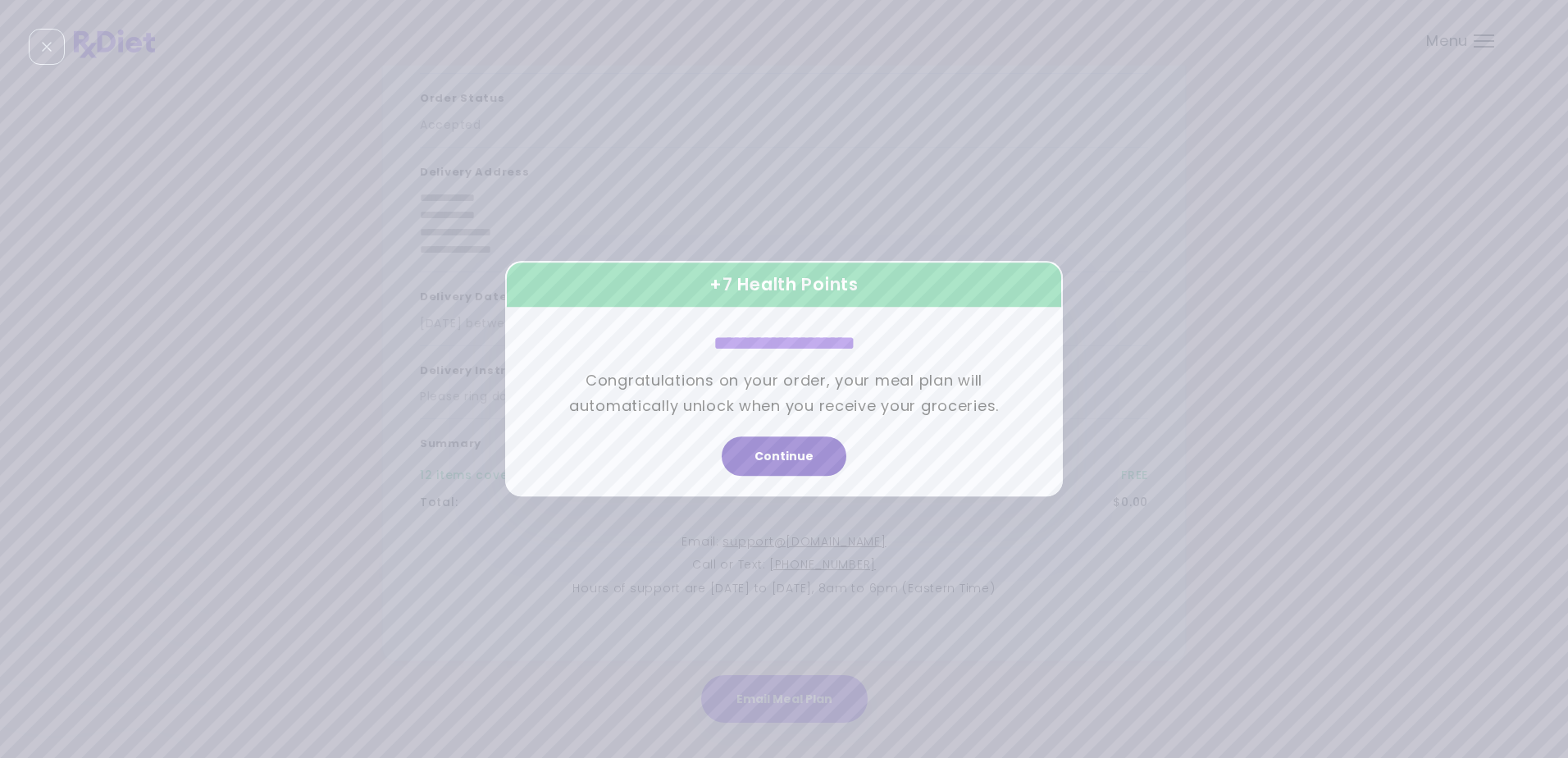
click at [772, 451] on button "Continue" at bounding box center [784, 457] width 124 height 39
